Goal: Obtain resource: Download file/media

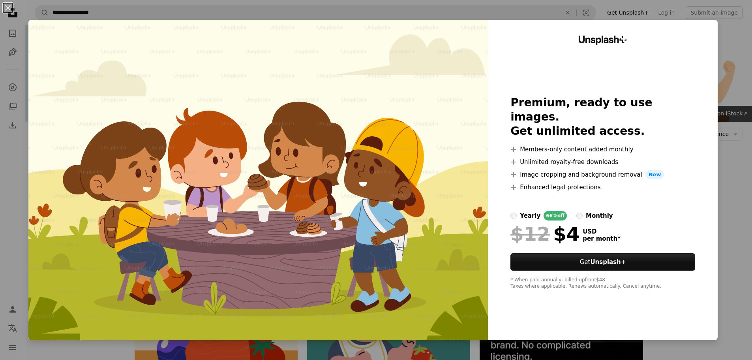
scroll to position [197, 0]
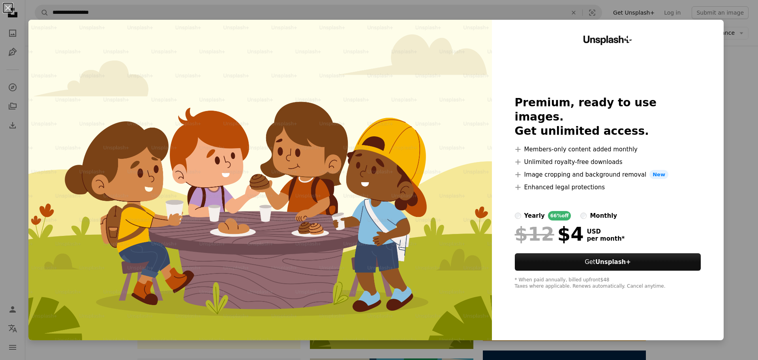
click at [733, 131] on div "An X shape Unsplash+ Premium, ready to use images. Get unlimited access. A plus…" at bounding box center [379, 180] width 758 height 360
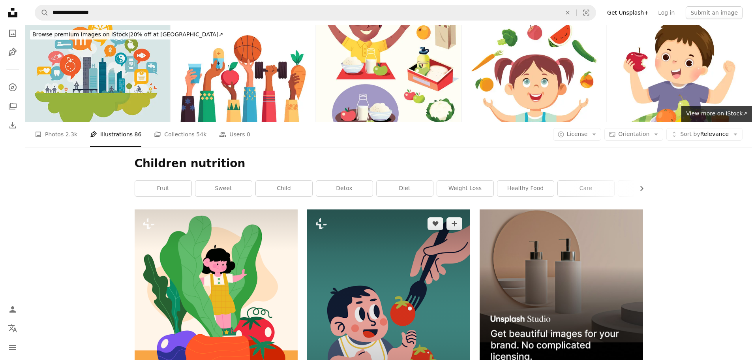
click at [371, 245] on img at bounding box center [388, 317] width 163 height 217
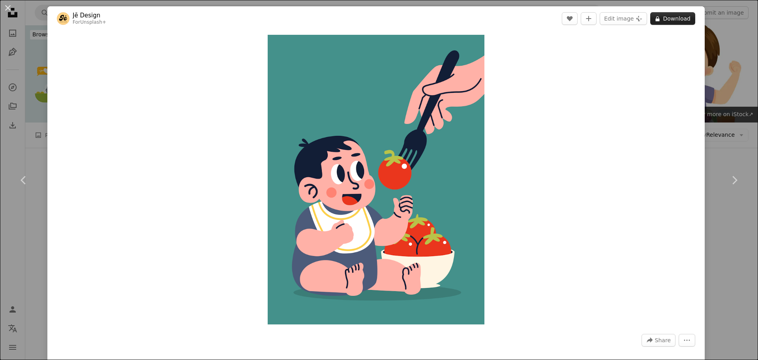
click at [676, 18] on button "A lock Download" at bounding box center [672, 18] width 45 height 13
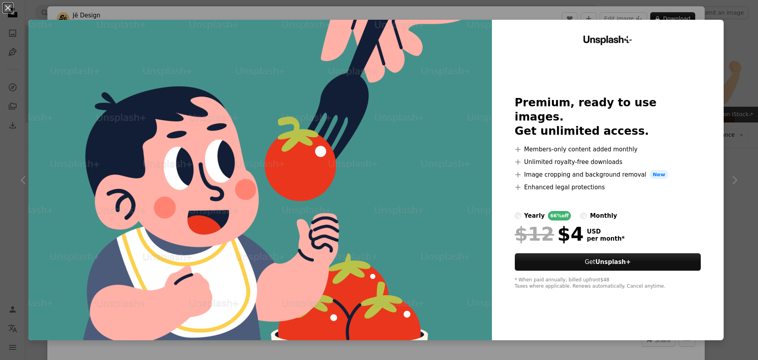
click at [580, 211] on label "monthly" at bounding box center [598, 215] width 37 height 9
click at [730, 176] on div "An X shape Unsplash+ Premium, ready to use images. Get unlimited access. A plus…" at bounding box center [379, 180] width 758 height 360
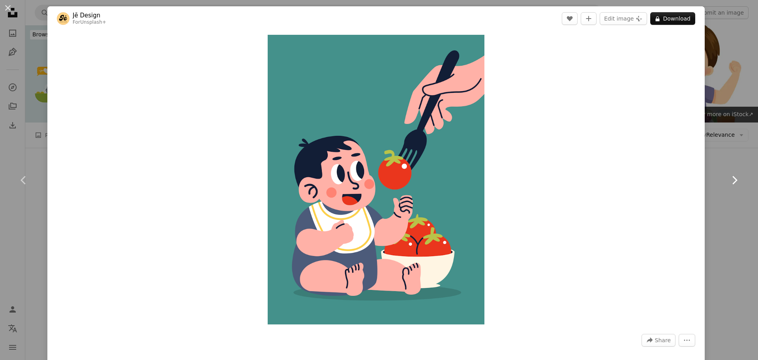
click at [732, 180] on icon at bounding box center [734, 180] width 5 height 8
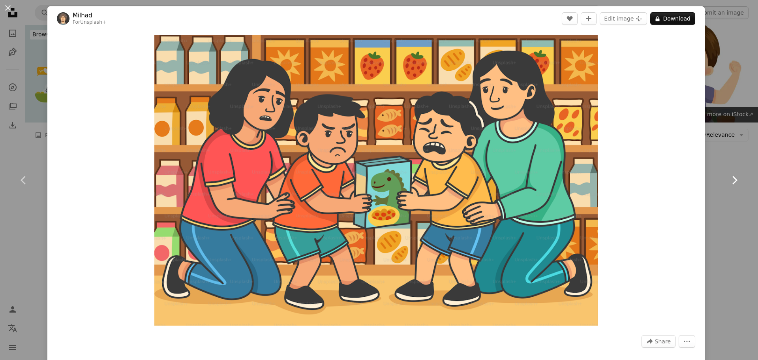
click at [728, 180] on icon "Chevron right" at bounding box center [734, 180] width 13 height 13
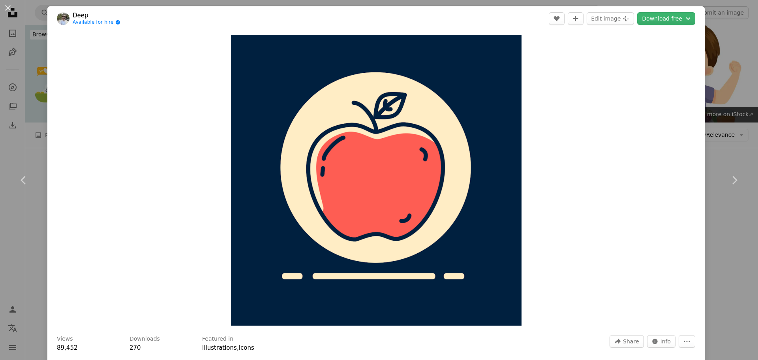
drag, startPoint x: 723, startPoint y: 107, endPoint x: 715, endPoint y: 109, distance: 8.0
click at [713, 111] on div "An X shape Chevron left Chevron right Deep Available for hire A checkmark insid…" at bounding box center [379, 180] width 758 height 360
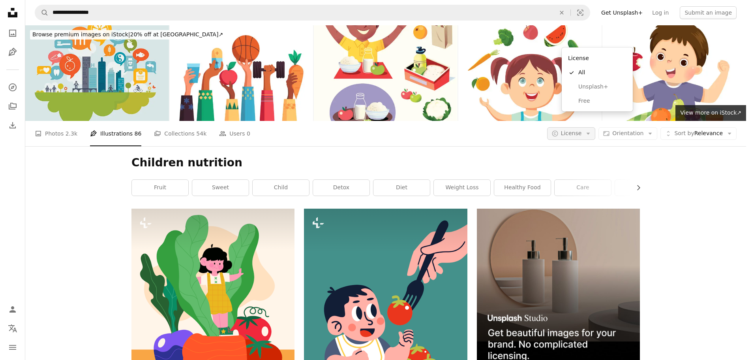
click at [558, 130] on icon "A copyright icon ©" at bounding box center [554, 133] width 7 height 7
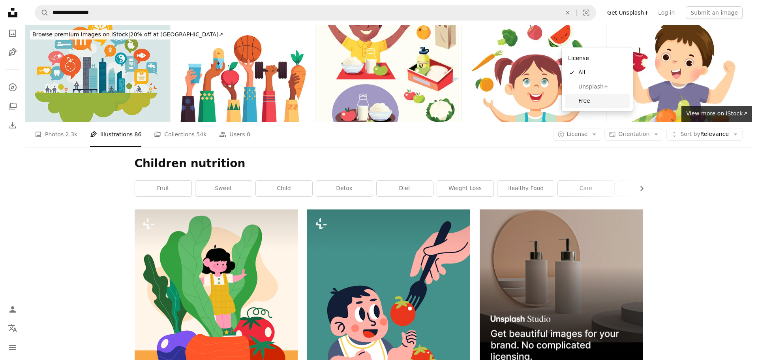
click at [583, 97] on span "Free" at bounding box center [602, 101] width 48 height 8
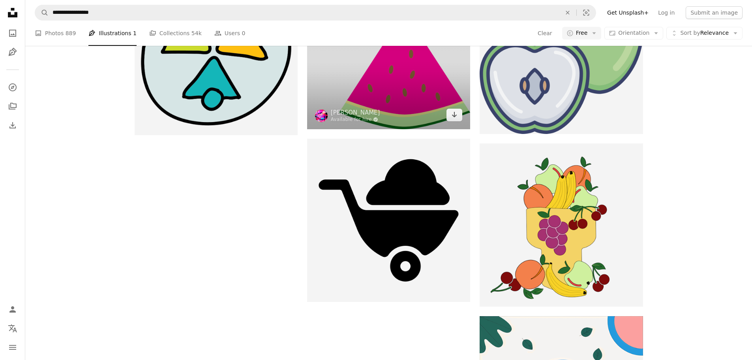
scroll to position [1081, 0]
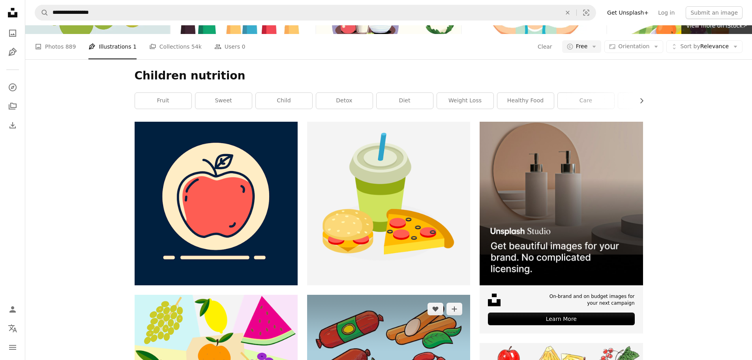
scroll to position [0, 0]
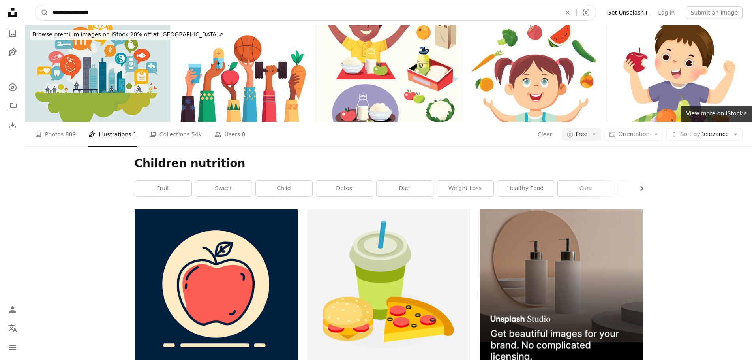
drag, startPoint x: 171, startPoint y: 14, endPoint x: 12, endPoint y: 23, distance: 159.3
type input "**********"
click button "A magnifying glass" at bounding box center [41, 12] width 13 height 15
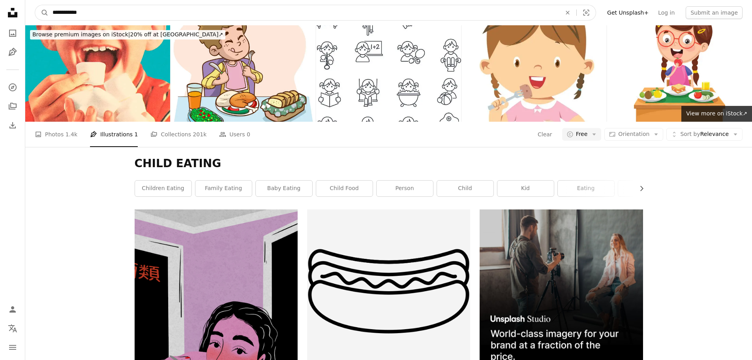
click at [116, 13] on input "**********" at bounding box center [304, 12] width 510 height 15
type input "*****"
click button "A magnifying glass" at bounding box center [41, 12] width 13 height 15
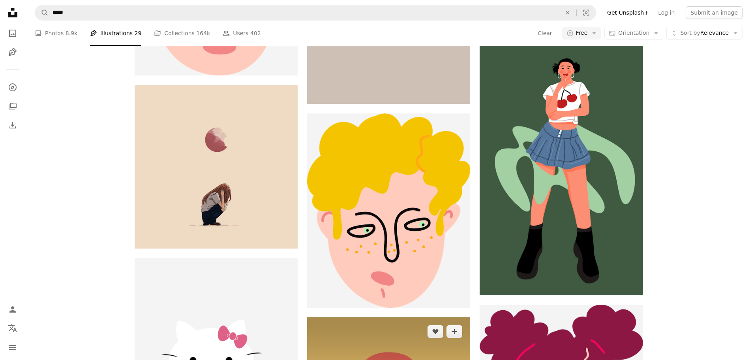
scroll to position [3749, 0]
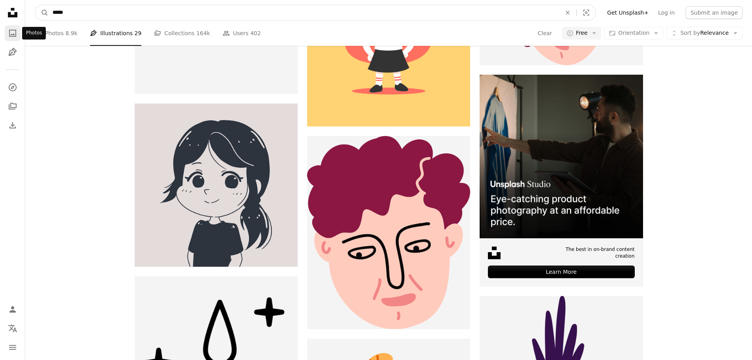
drag, startPoint x: 79, startPoint y: 12, endPoint x: 7, endPoint y: 27, distance: 72.9
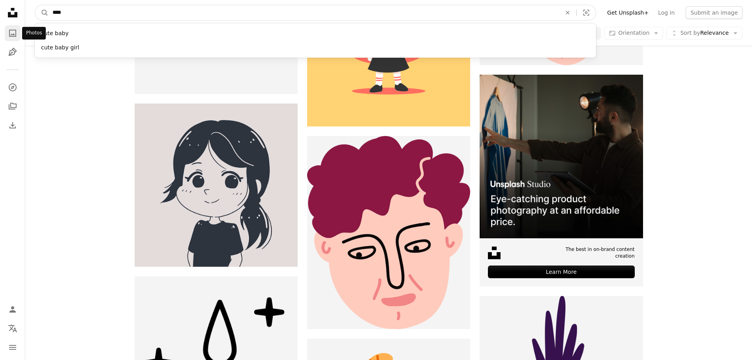
type input "****"
click at [35, 5] on button "A magnifying glass" at bounding box center [41, 12] width 13 height 15
